Goal: Task Accomplishment & Management: Manage account settings

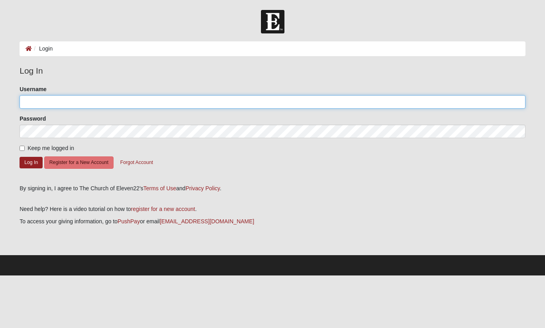
click at [54, 98] on input "Username" at bounding box center [273, 102] width 506 height 14
type input "SAW67"
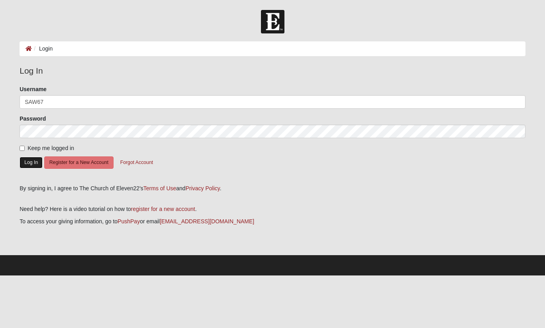
click at [32, 162] on button "Log In" at bounding box center [31, 163] width 23 height 12
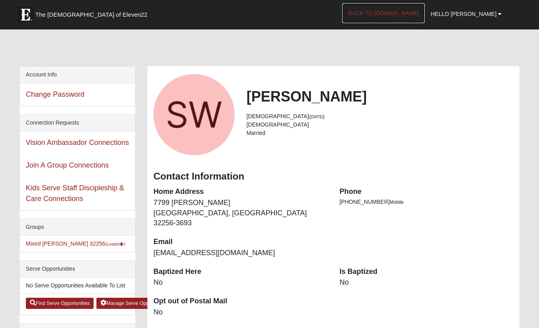
click at [394, 11] on link "Back to COE22.com" at bounding box center [383, 13] width 82 height 20
